Goal: Task Accomplishment & Management: Manage account settings

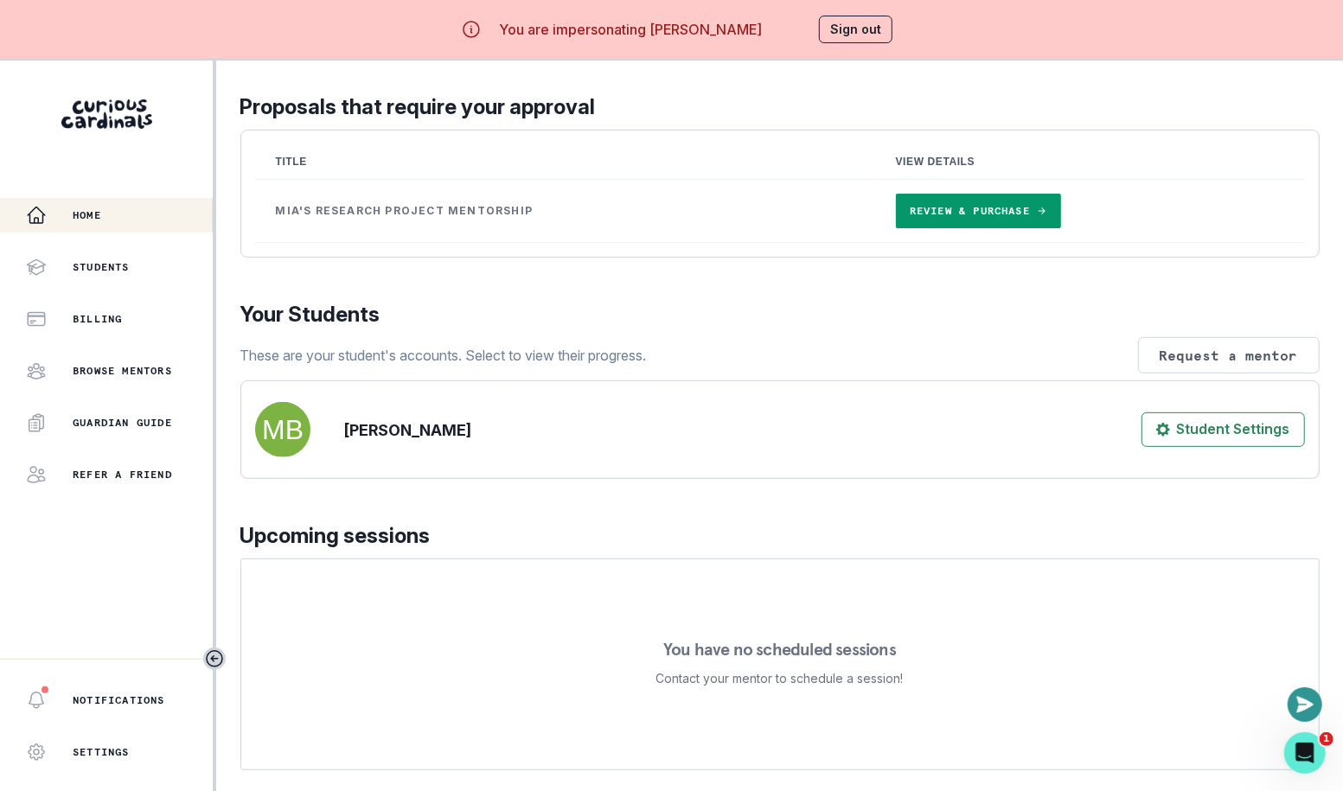
scroll to position [305, 0]
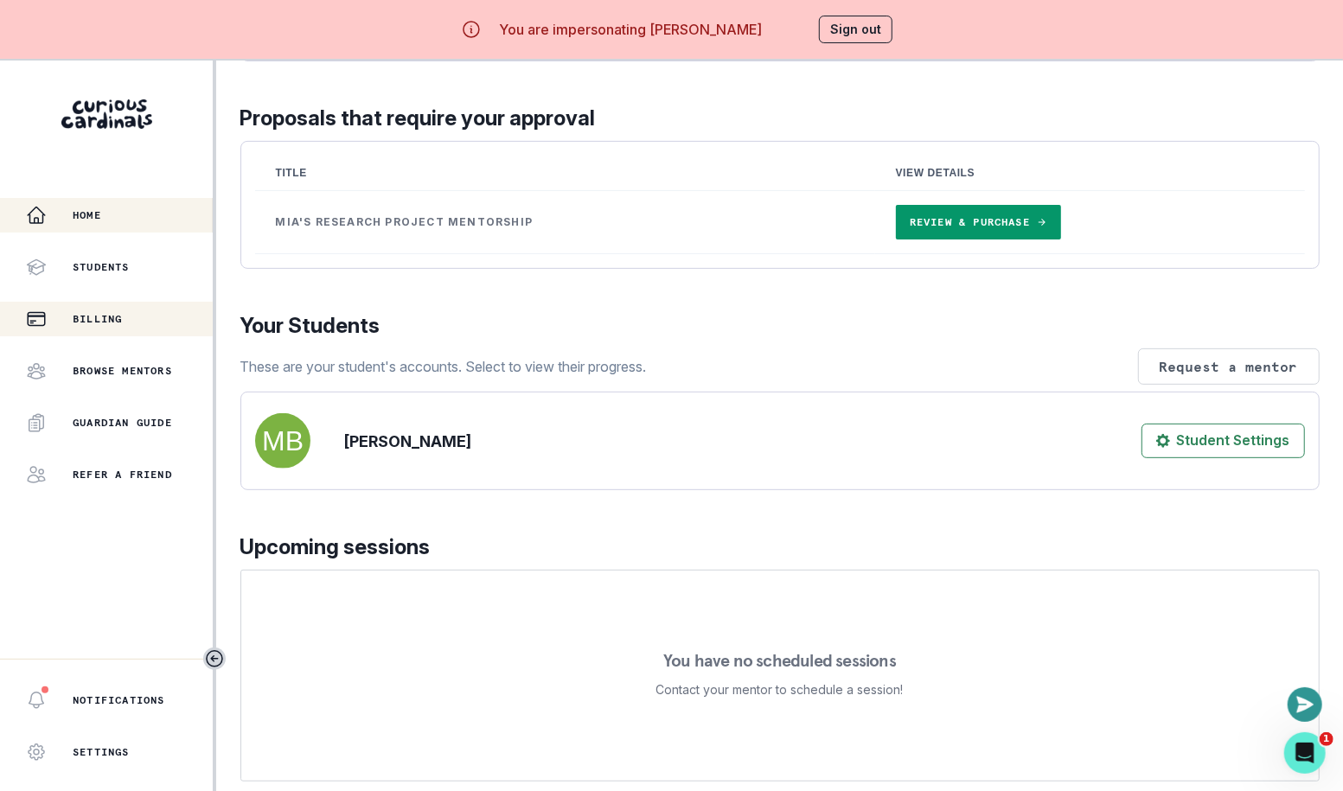
click at [123, 309] on div "Billing" at bounding box center [119, 319] width 187 height 21
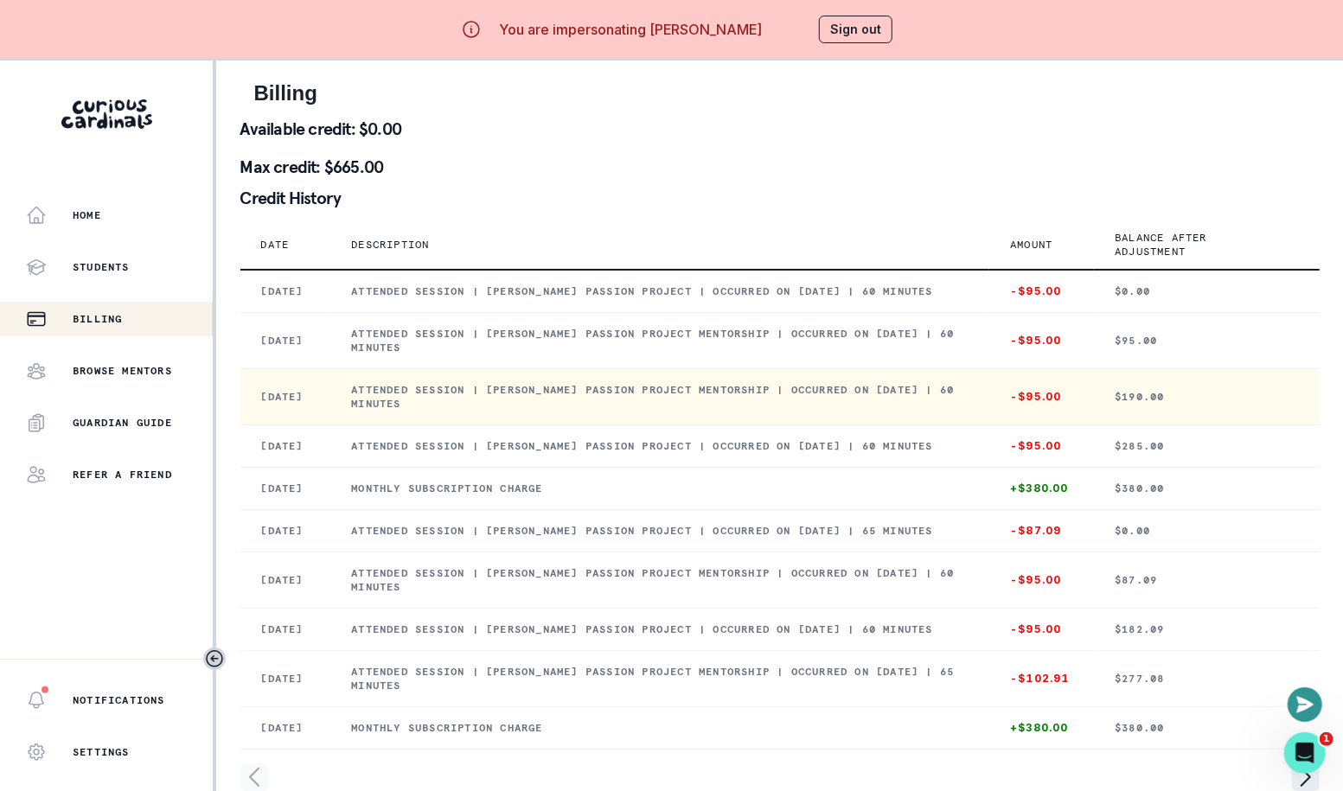
scroll to position [516, 0]
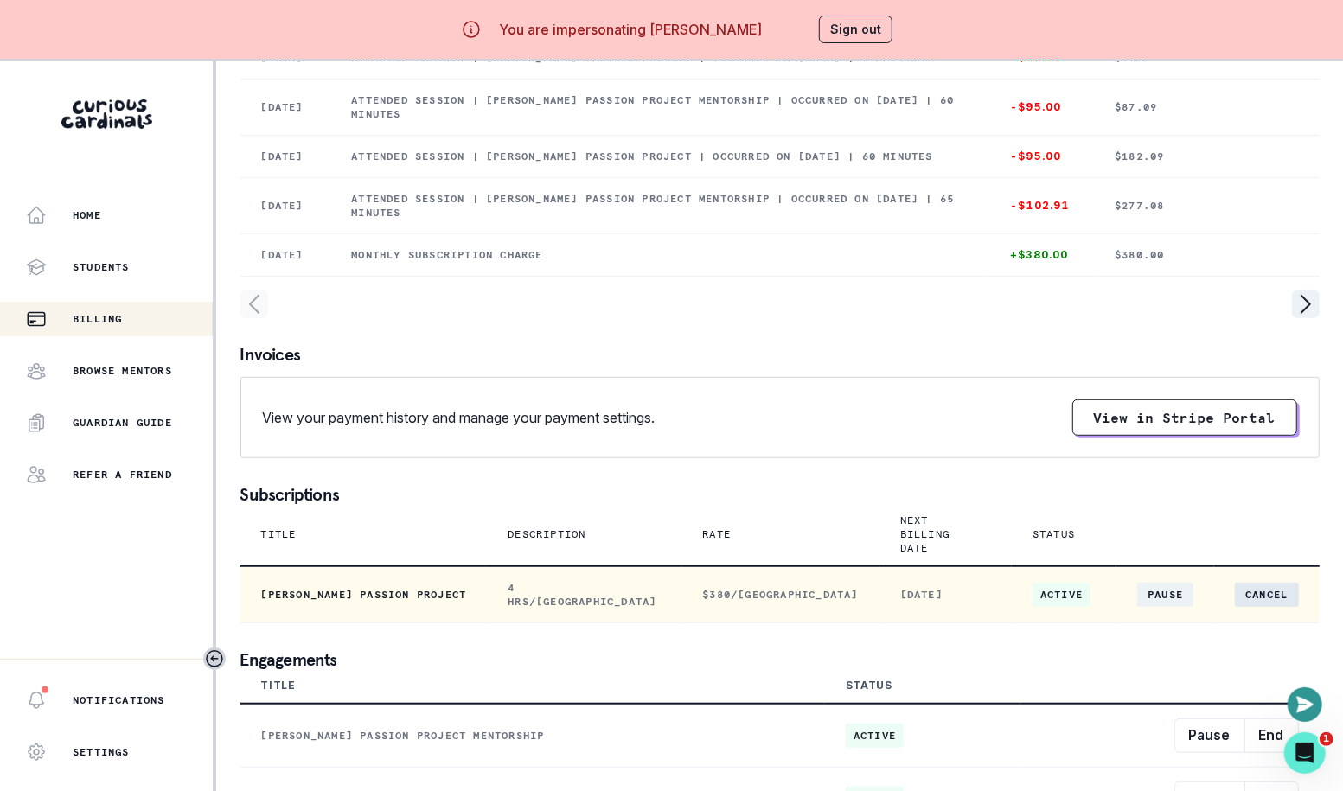
click at [1261, 593] on button "Cancel" at bounding box center [1266, 595] width 63 height 24
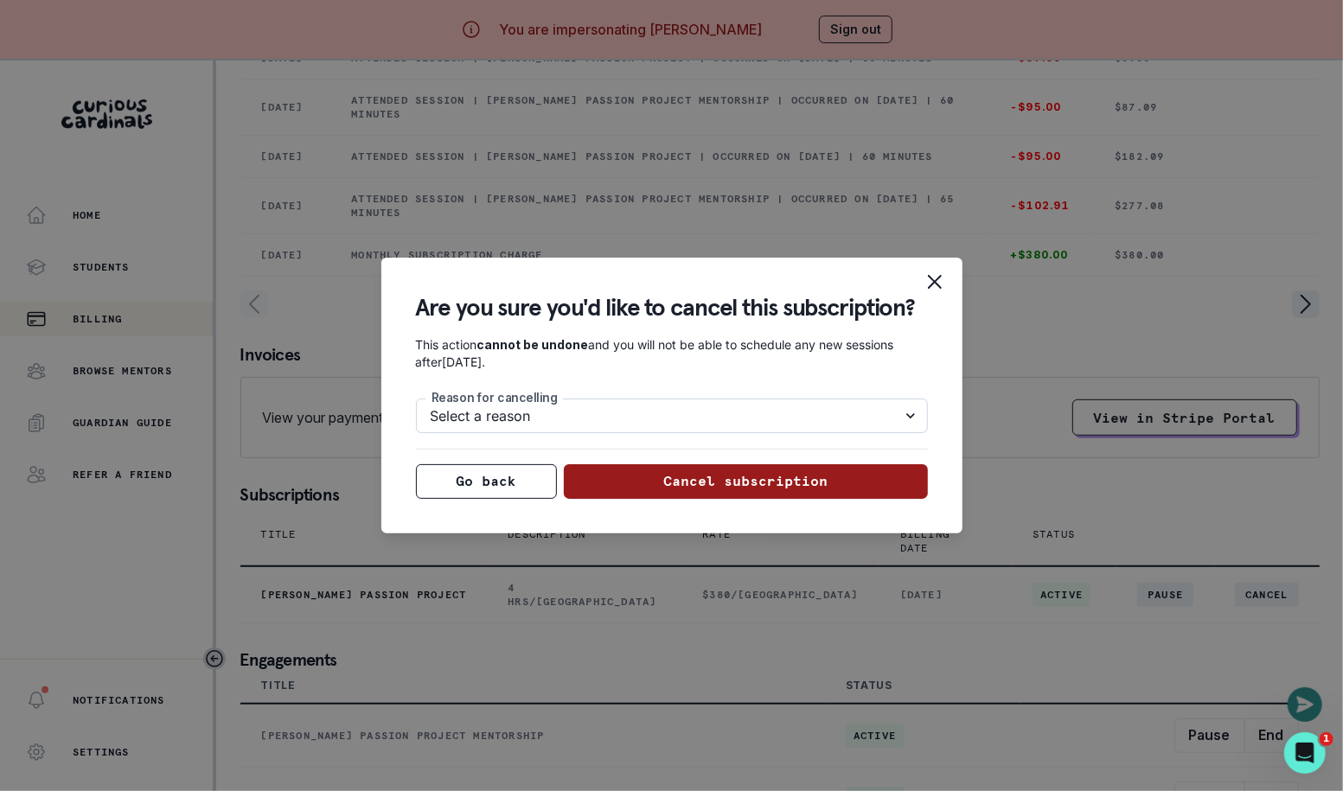
click at [711, 408] on select "Select a reason Nothing is wrong, just need to pause for now. Looking for more …" at bounding box center [672, 416] width 512 height 35
click at [979, 278] on div "Are you sure you'd like to cancel this subscription? This action cannot be undo…" at bounding box center [671, 395] width 1343 height 791
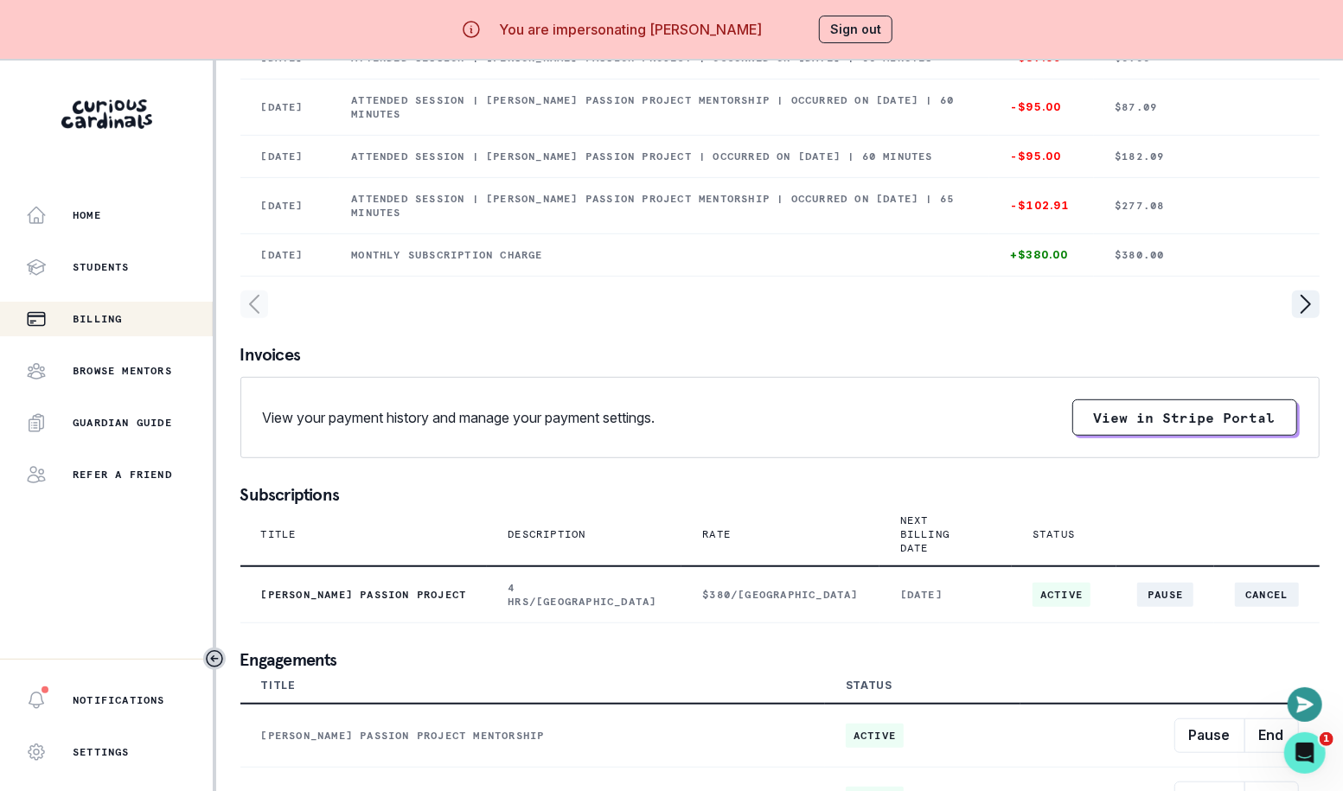
scroll to position [60, 0]
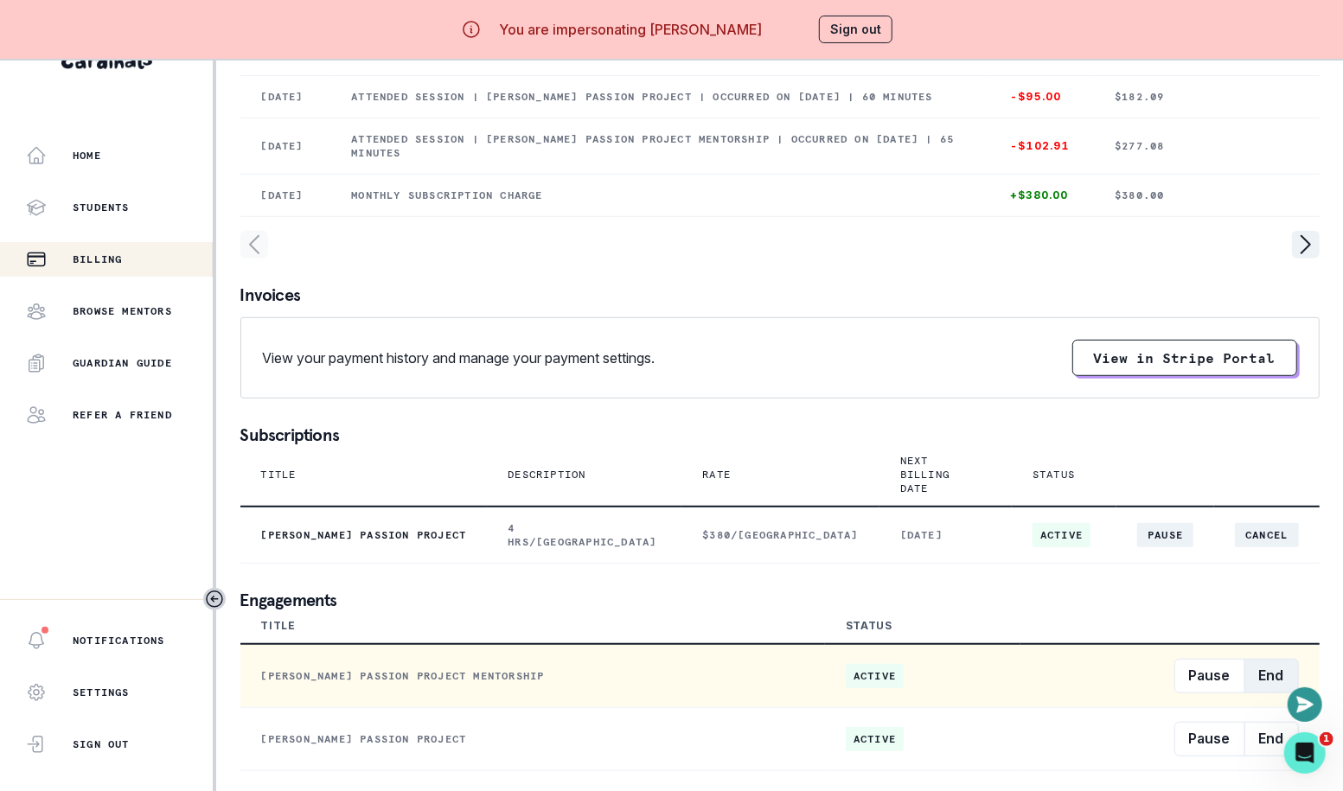
click at [1268, 686] on button "End" at bounding box center [1271, 676] width 54 height 35
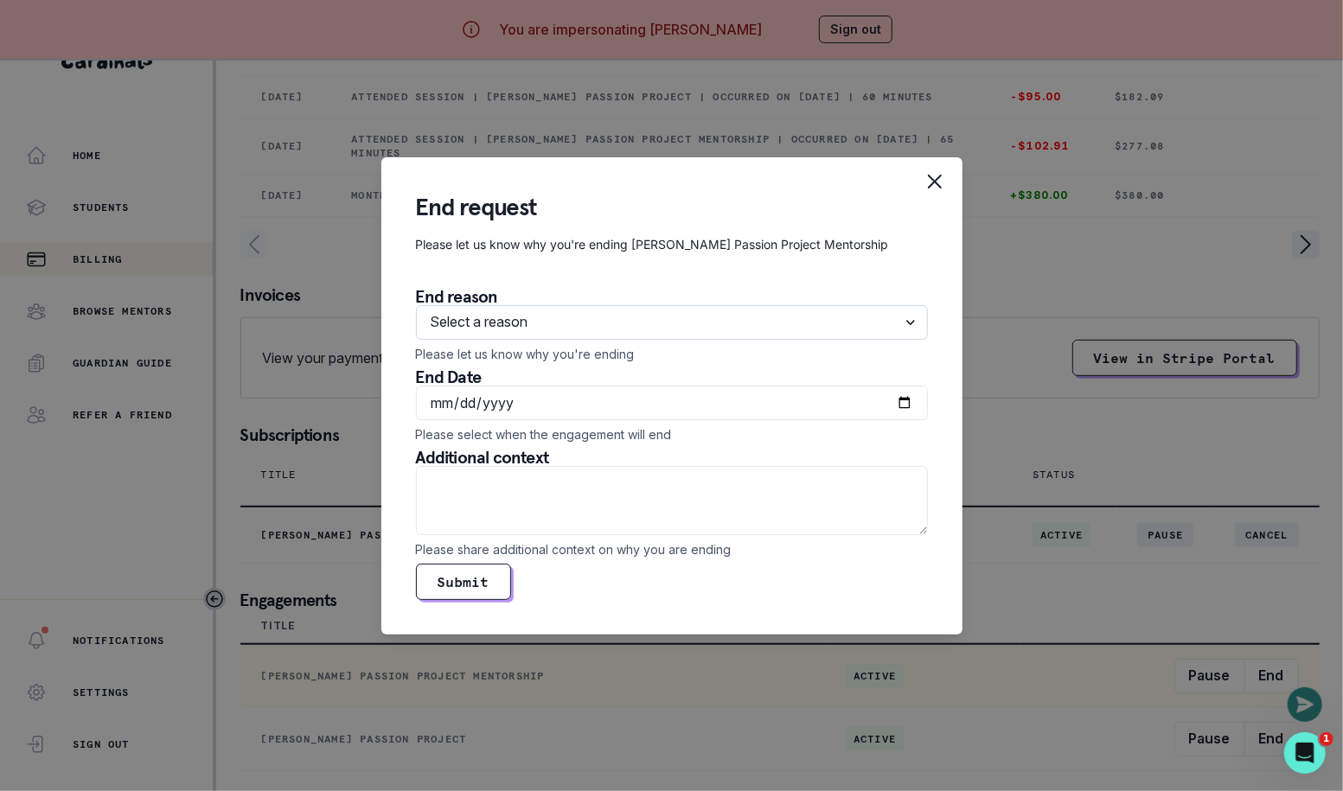
click at [585, 333] on select "Select a reason They accomplished their mentorship goal They do not have the ti…" at bounding box center [672, 322] width 512 height 35
click at [1121, 272] on div "End request Please let us know why you're ending [PERSON_NAME] Passion Project …" at bounding box center [671, 395] width 1343 height 791
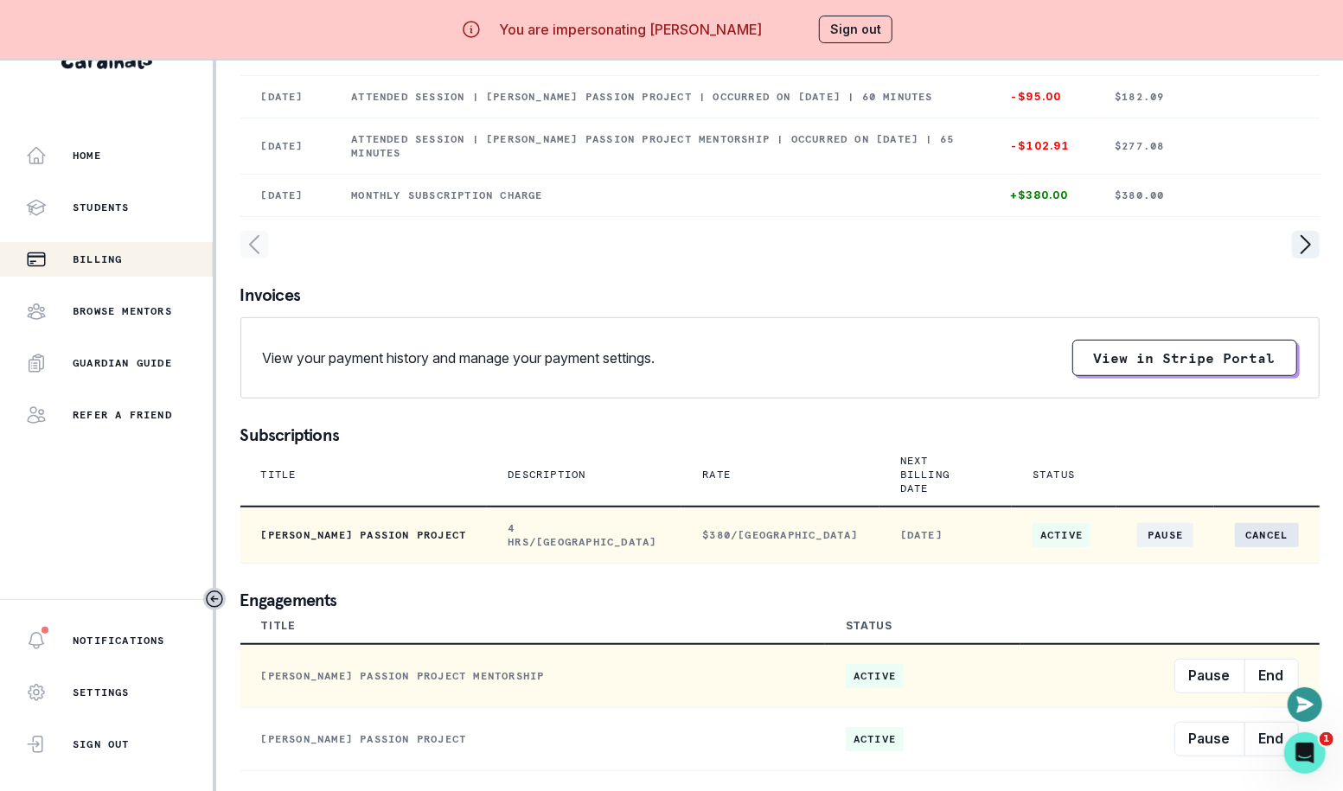
click at [1238, 540] on button "Cancel" at bounding box center [1266, 535] width 63 height 24
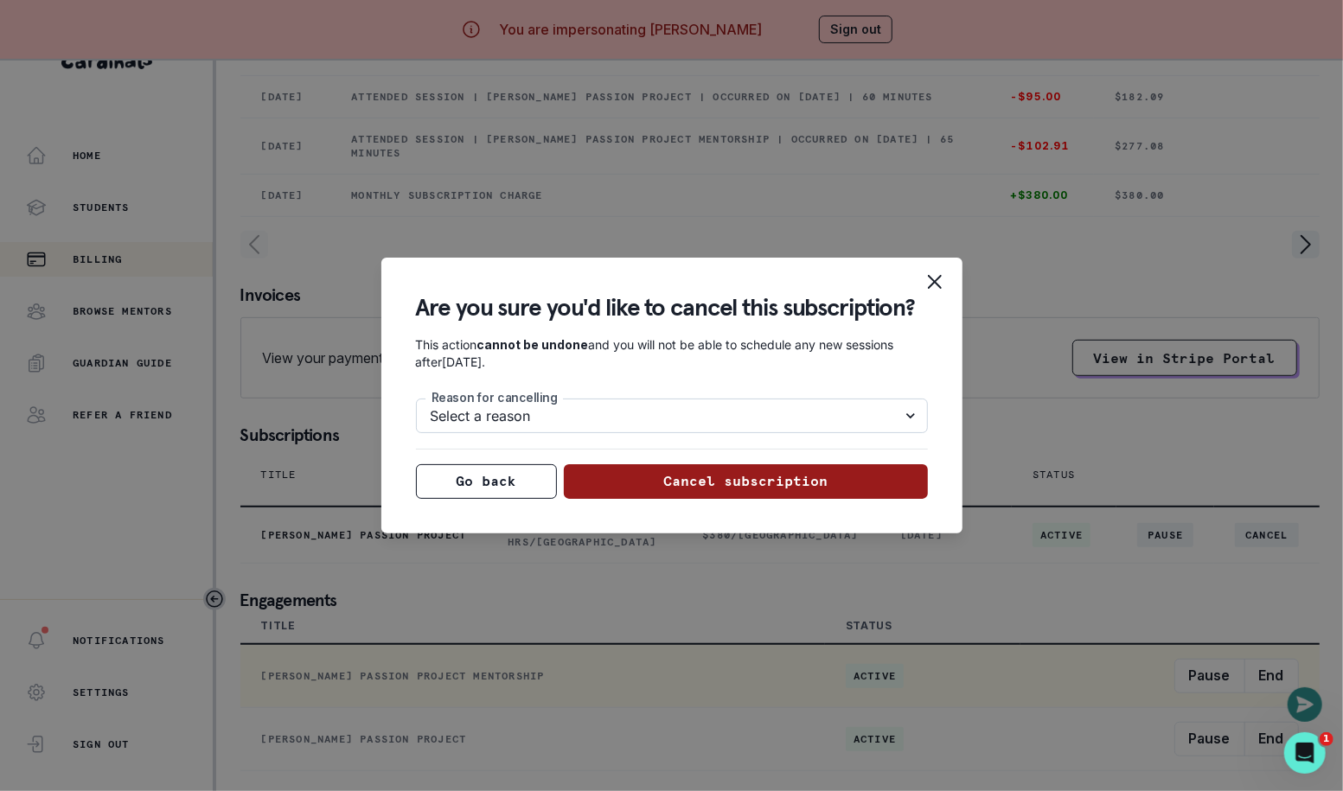
click at [737, 416] on select "Select a reason Nothing is wrong, just need to pause for now. Looking for more …" at bounding box center [672, 416] width 512 height 35
click at [1084, 217] on div "Are you sure you'd like to cancel this subscription? This action cannot be undo…" at bounding box center [671, 395] width 1343 height 791
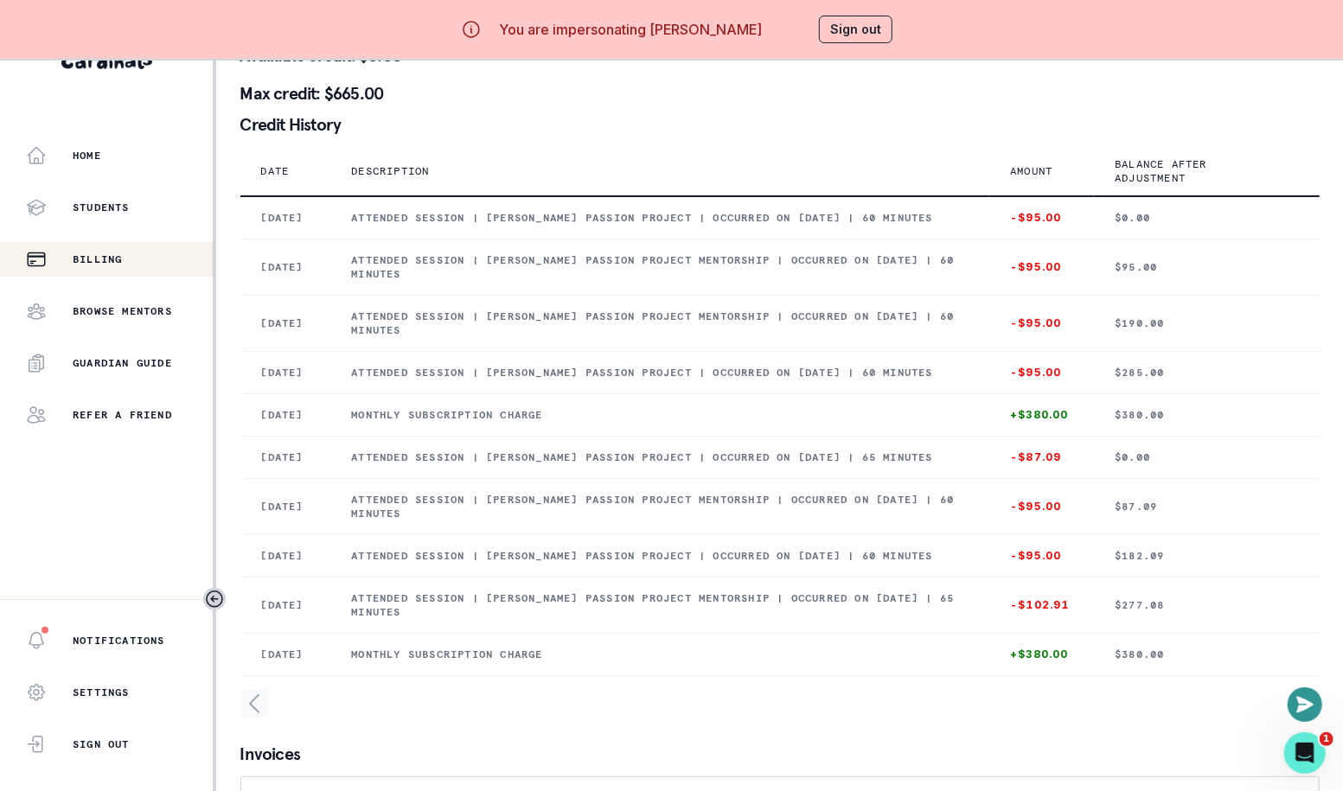
scroll to position [0, 0]
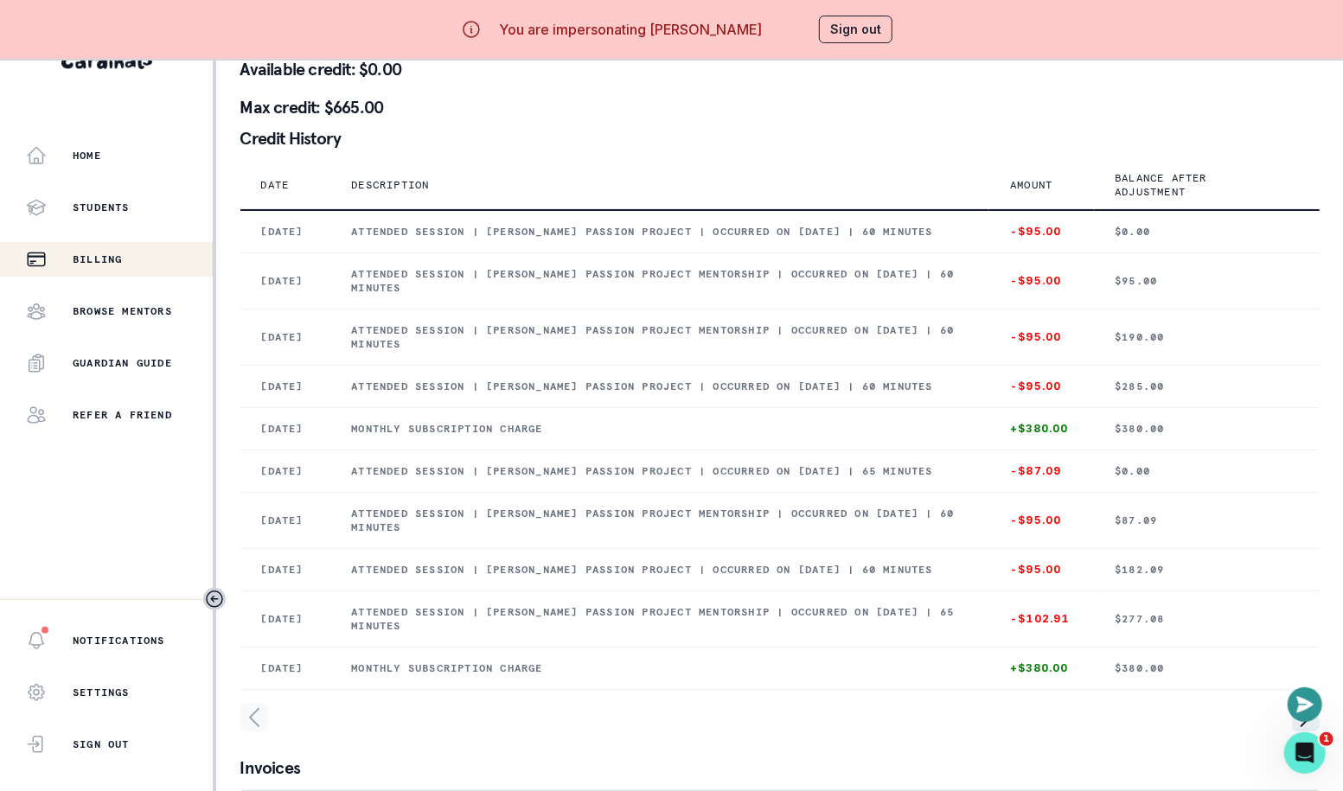
click at [870, 28] on button "Sign out" at bounding box center [855, 30] width 73 height 28
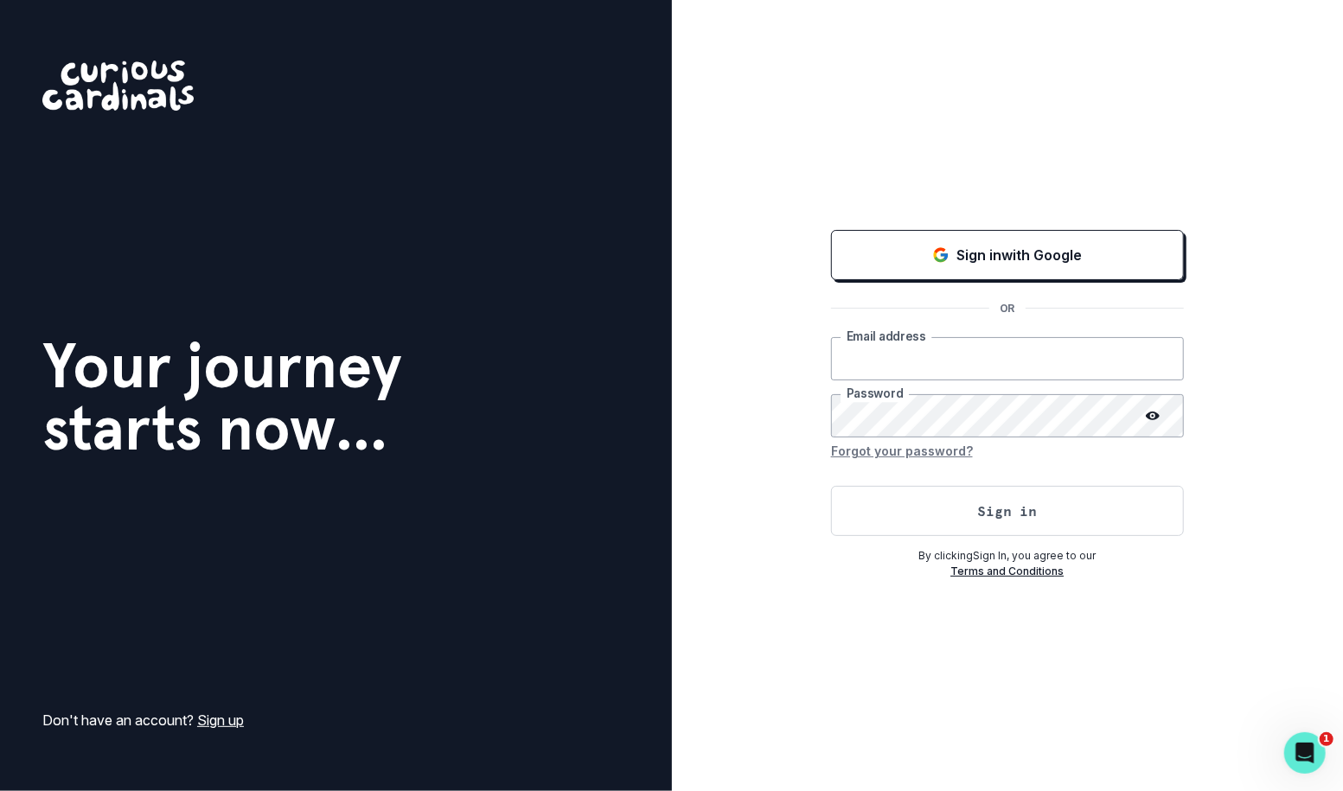
type input "[EMAIL_ADDRESS][DOMAIN_NAME]"
